Goal: Task Accomplishment & Management: Use online tool/utility

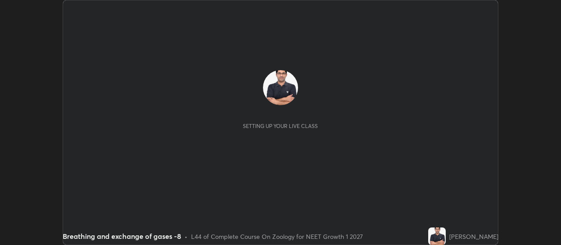
scroll to position [245, 561]
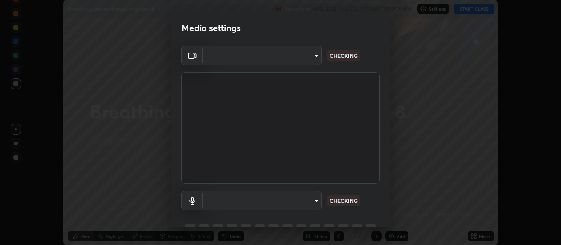
type input "cb5f757981b1586acb8e19eb1dea331b1f320d0a6ce771c897cc257aba28c101"
click at [317, 200] on body "Erase all Breathing and exchange of gases -8 Recording WAS SCHEDULED TO START A…" at bounding box center [280, 122] width 561 height 245
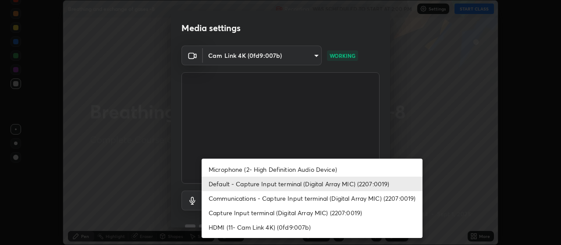
click at [336, 172] on li "Microphone (2- High Definition Audio Device)" at bounding box center [312, 169] width 221 height 14
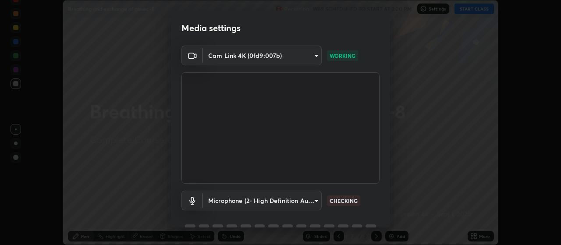
scroll to position [43, 0]
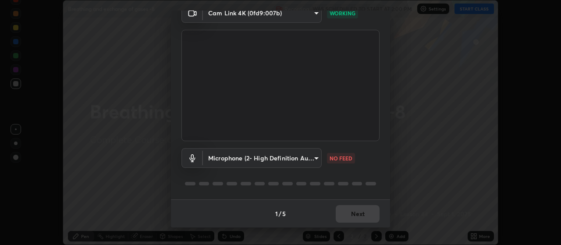
click at [313, 158] on body "Erase all Breathing and exchange of gases -8 Recording WAS SCHEDULED TO START A…" at bounding box center [280, 122] width 561 height 245
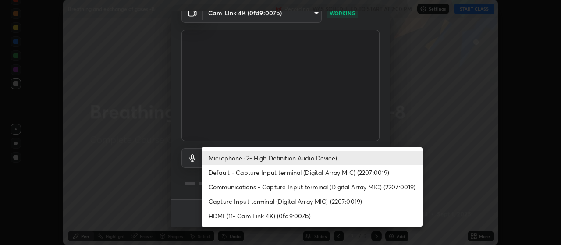
click at [345, 173] on li "Default - Capture Input terminal (Digital Array MIC) (2207:0019)" at bounding box center [312, 172] width 221 height 14
type input "default"
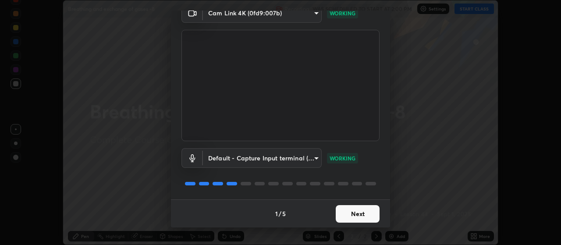
click at [353, 214] on button "Next" at bounding box center [358, 214] width 44 height 18
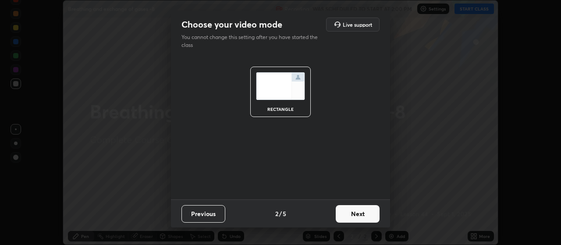
scroll to position [0, 0]
click at [358, 215] on button "Next" at bounding box center [358, 214] width 44 height 18
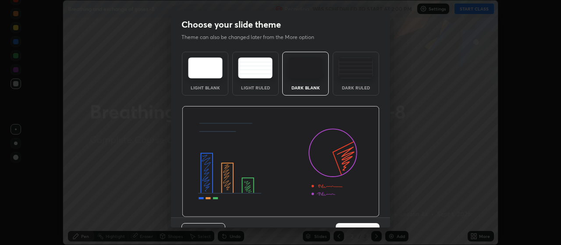
click at [365, 224] on button "Next" at bounding box center [358, 232] width 44 height 18
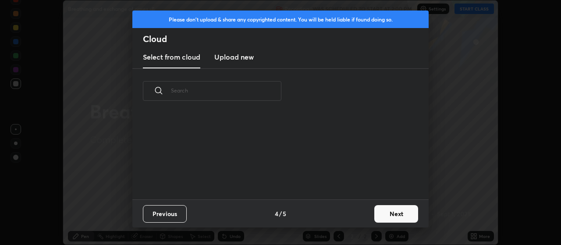
scroll to position [86, 282]
click at [389, 211] on button "Next" at bounding box center [397, 214] width 44 height 18
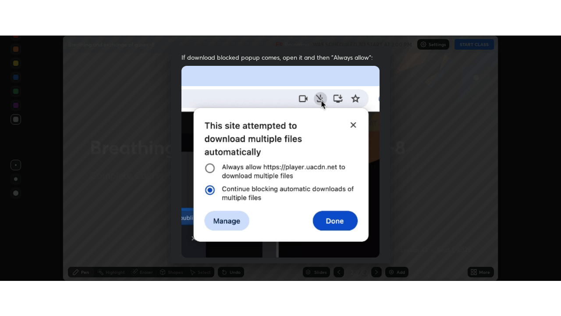
scroll to position [222, 0]
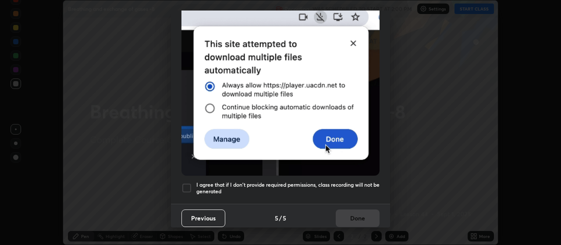
click at [186, 185] on div at bounding box center [187, 188] width 11 height 11
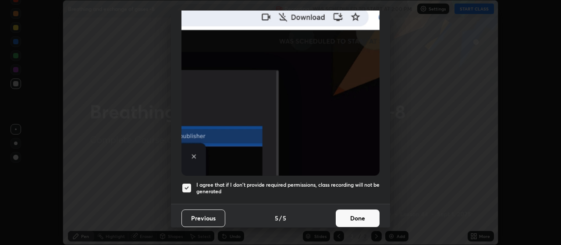
click at [353, 214] on button "Done" at bounding box center [358, 219] width 44 height 18
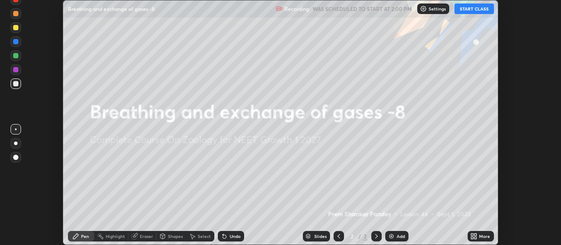
click at [468, 8] on button "START CLASS" at bounding box center [474, 9] width 39 height 11
click at [473, 235] on icon at bounding box center [473, 235] width 2 height 2
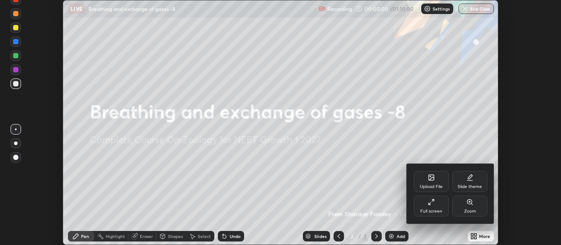
click at [431, 205] on icon at bounding box center [431, 202] width 7 height 7
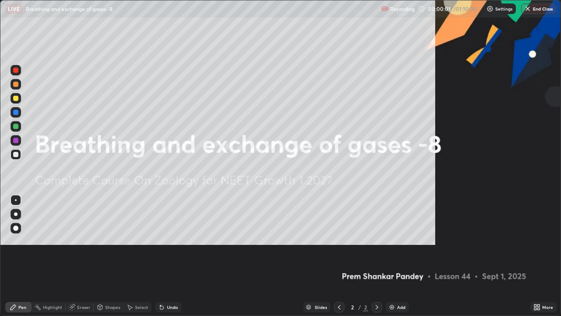
scroll to position [316, 561]
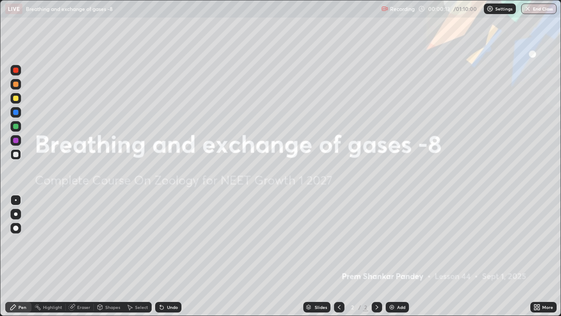
click at [392, 245] on img at bounding box center [392, 307] width 7 height 7
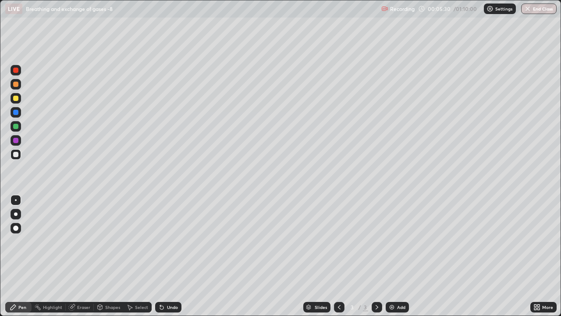
click at [17, 213] on div at bounding box center [16, 214] width 4 height 4
click at [16, 214] on div at bounding box center [16, 214] width 4 height 4
click at [393, 245] on img at bounding box center [392, 307] width 7 height 7
click at [15, 126] on div at bounding box center [15, 126] width 5 height 5
click at [18, 155] on div at bounding box center [15, 154] width 5 height 5
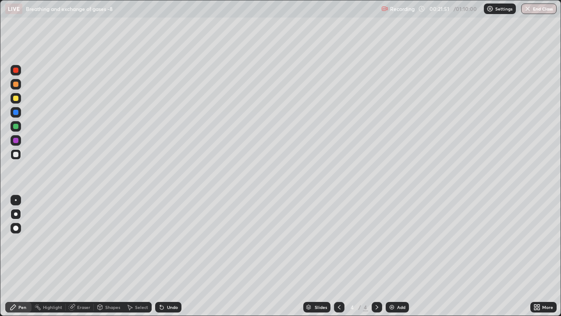
click at [18, 70] on div at bounding box center [15, 70] width 5 height 5
click at [18, 154] on div at bounding box center [15, 154] width 5 height 5
click at [16, 154] on div at bounding box center [15, 154] width 5 height 5
click at [161, 245] on icon at bounding box center [162, 308] width 4 height 4
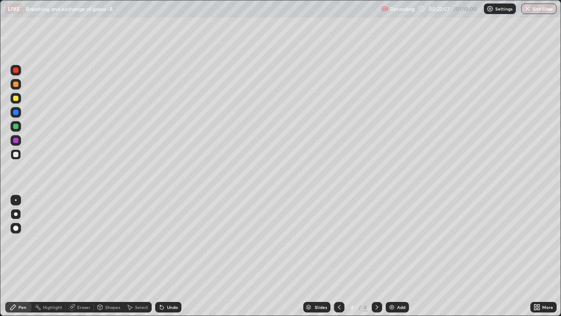
click at [160, 245] on icon at bounding box center [162, 308] width 4 height 4
click at [155, 245] on div "Undo" at bounding box center [168, 307] width 26 height 11
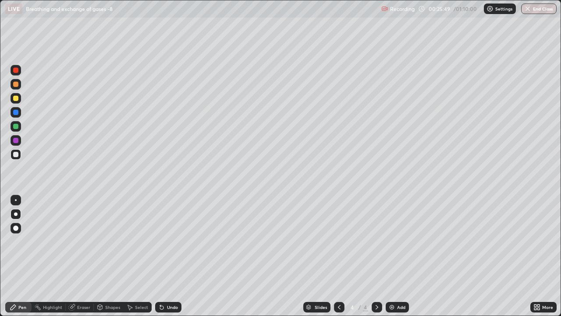
click at [391, 245] on img at bounding box center [392, 307] width 7 height 7
click at [17, 154] on div at bounding box center [15, 154] width 5 height 5
click at [15, 125] on div at bounding box center [15, 126] width 5 height 5
click at [16, 125] on div at bounding box center [15, 126] width 5 height 5
click at [17, 154] on div at bounding box center [15, 154] width 5 height 5
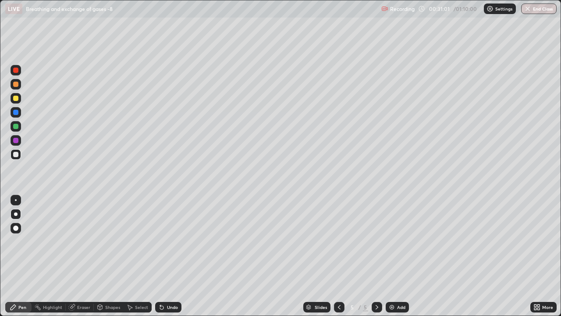
click at [391, 245] on img at bounding box center [392, 307] width 7 height 7
click at [338, 245] on icon at bounding box center [339, 307] width 3 height 4
click at [376, 245] on icon at bounding box center [377, 307] width 7 height 7
click at [390, 245] on img at bounding box center [392, 307] width 7 height 7
click at [25, 245] on div "Pen" at bounding box center [22, 307] width 8 height 4
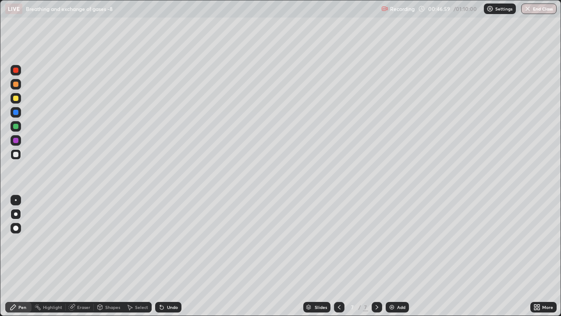
click at [161, 245] on icon at bounding box center [162, 308] width 4 height 4
click at [100, 245] on icon at bounding box center [100, 306] width 5 height 1
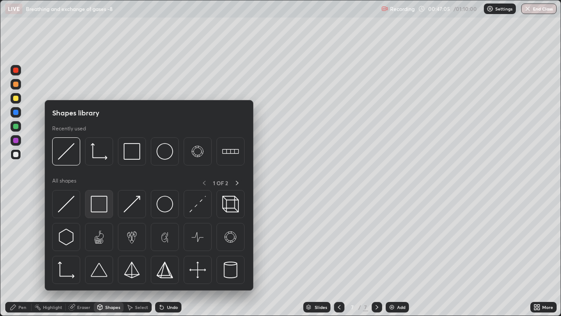
click at [102, 207] on img at bounding box center [99, 204] width 17 height 17
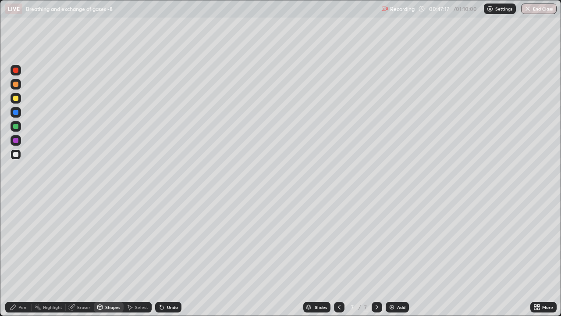
click at [80, 245] on div "Eraser" at bounding box center [83, 307] width 13 height 4
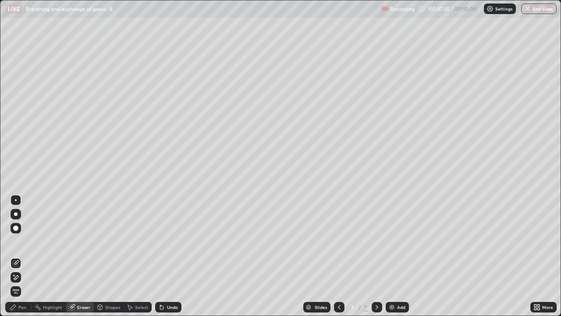
click at [16, 214] on div at bounding box center [16, 214] width 4 height 4
click at [24, 245] on div "Pen" at bounding box center [22, 307] width 8 height 4
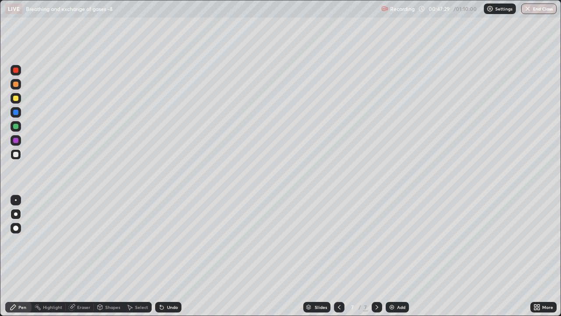
click at [18, 84] on div at bounding box center [15, 84] width 5 height 5
click at [110, 245] on div "Shapes" at bounding box center [112, 307] width 15 height 4
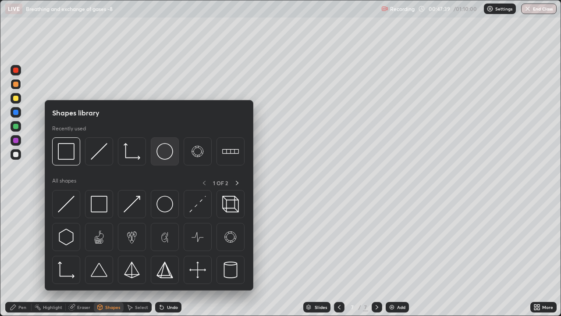
click at [170, 147] on img at bounding box center [165, 151] width 17 height 17
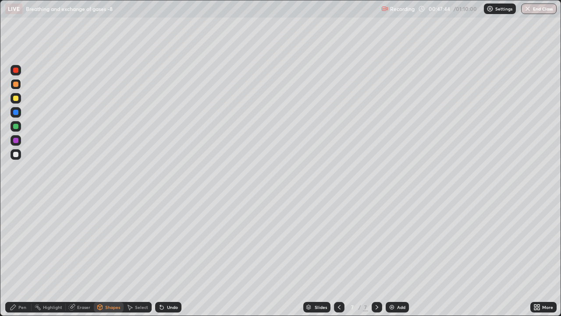
click at [161, 245] on icon at bounding box center [162, 308] width 4 height 4
click at [16, 154] on div at bounding box center [15, 154] width 5 height 5
click at [17, 154] on div at bounding box center [15, 154] width 5 height 5
click at [23, 245] on div "Pen" at bounding box center [22, 307] width 8 height 4
click at [160, 245] on icon at bounding box center [162, 308] width 4 height 4
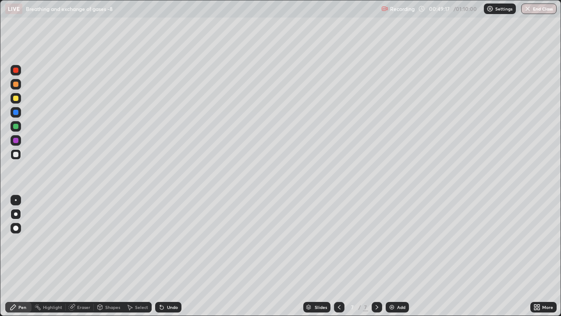
click at [18, 126] on div at bounding box center [15, 126] width 5 height 5
click at [16, 126] on div at bounding box center [15, 126] width 5 height 5
click at [16, 153] on div at bounding box center [15, 154] width 5 height 5
click at [18, 152] on div at bounding box center [15, 154] width 5 height 5
click at [15, 71] on div at bounding box center [15, 70] width 5 height 5
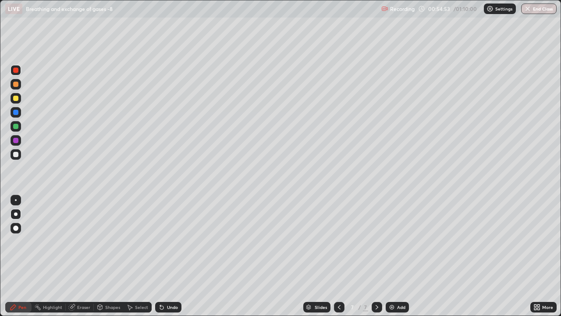
click at [16, 99] on div at bounding box center [15, 98] width 5 height 5
click at [539, 10] on button "End Class" at bounding box center [540, 9] width 36 height 11
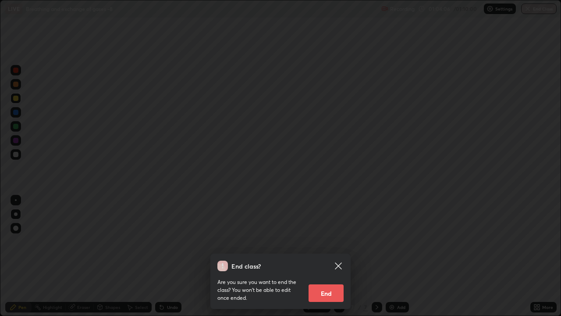
click at [340, 245] on icon at bounding box center [338, 265] width 7 height 7
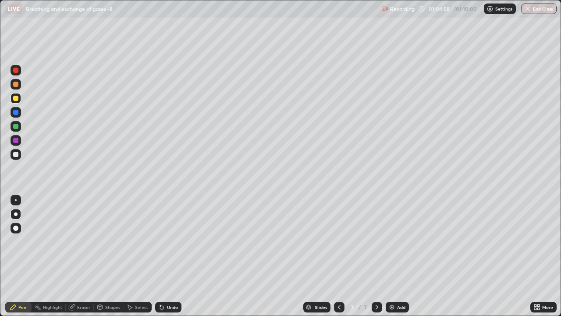
click at [535, 10] on button "End Class" at bounding box center [540, 9] width 36 height 11
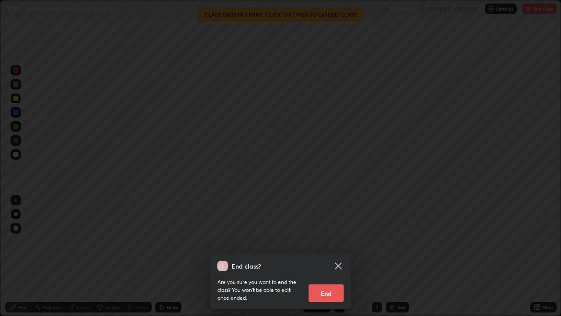
click at [326, 245] on button "End" at bounding box center [326, 293] width 35 height 18
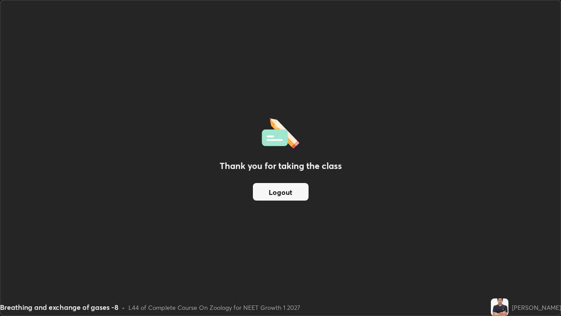
click at [267, 230] on div "Thank you for taking the class Logout" at bounding box center [280, 157] width 561 height 315
click at [281, 195] on button "Logout" at bounding box center [281, 192] width 56 height 18
